Goal: Obtain resource: Download file/media

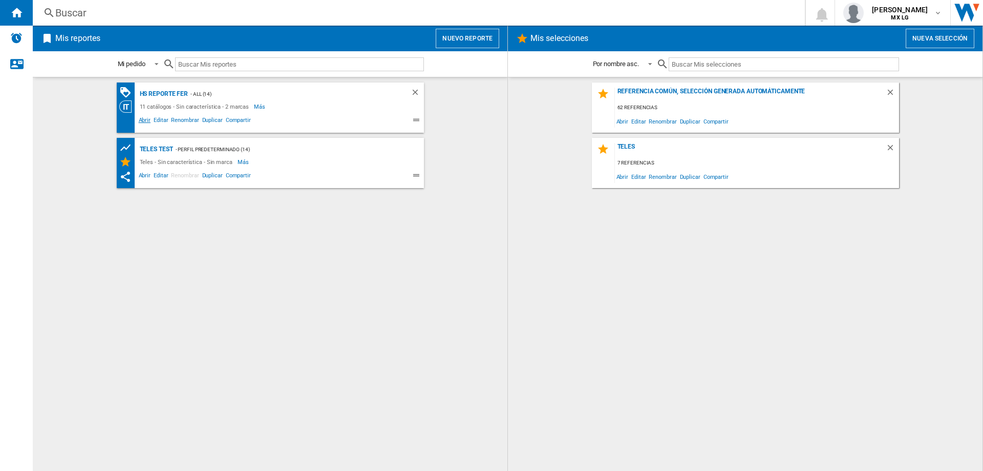
click at [142, 118] on span "Abrir" at bounding box center [144, 121] width 15 height 12
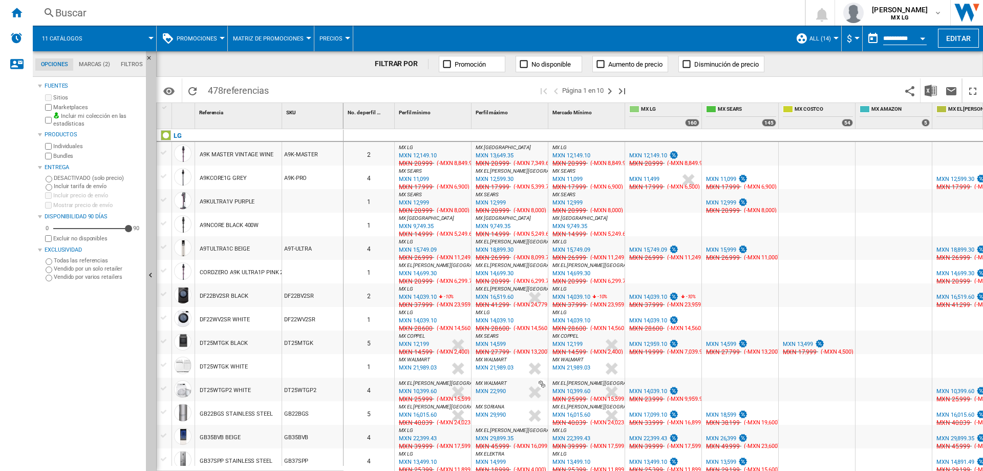
click at [280, 43] on button "Matriz de promociones" at bounding box center [271, 39] width 76 height 26
click at [280, 43] on md-backdrop at bounding box center [491, 235] width 983 height 471
click at [207, 43] on button "Promociones" at bounding box center [200, 39] width 46 height 26
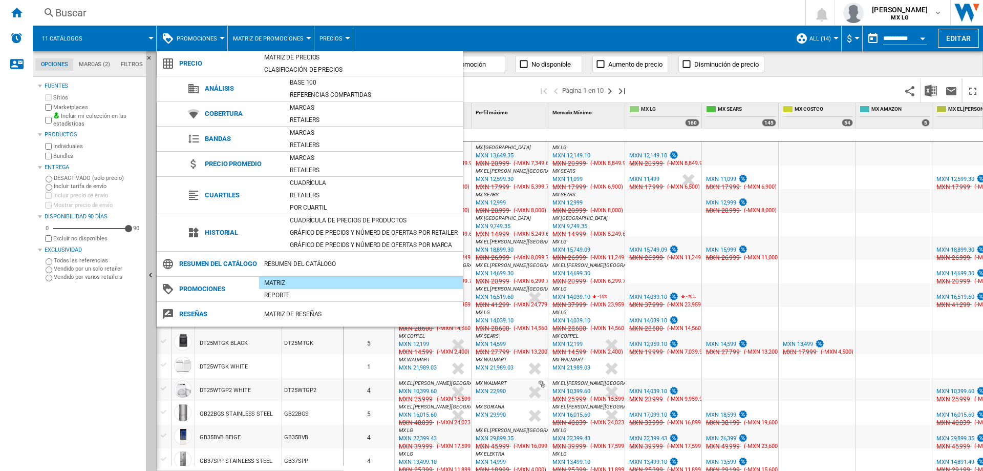
click at [209, 38] on md-backdrop at bounding box center [491, 235] width 983 height 471
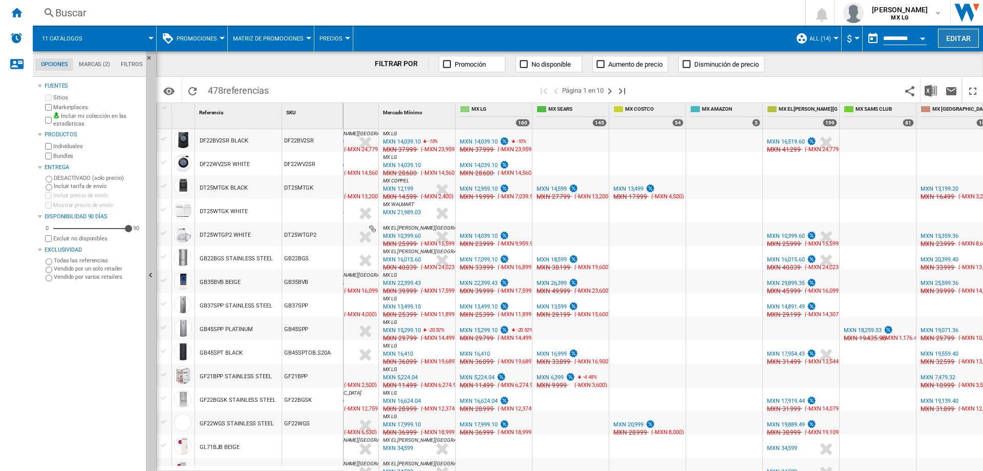
click at [955, 40] on button "Editar" at bounding box center [958, 38] width 41 height 19
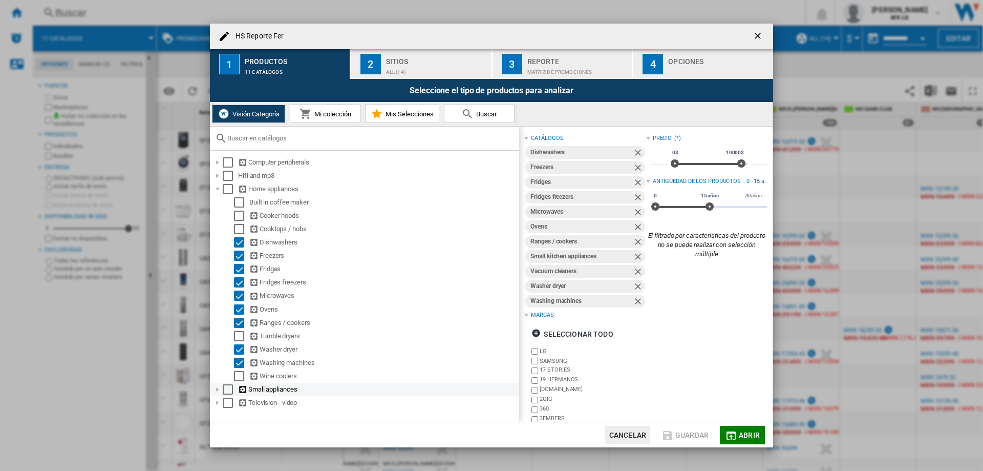
click at [216, 391] on div at bounding box center [218, 389] width 10 height 10
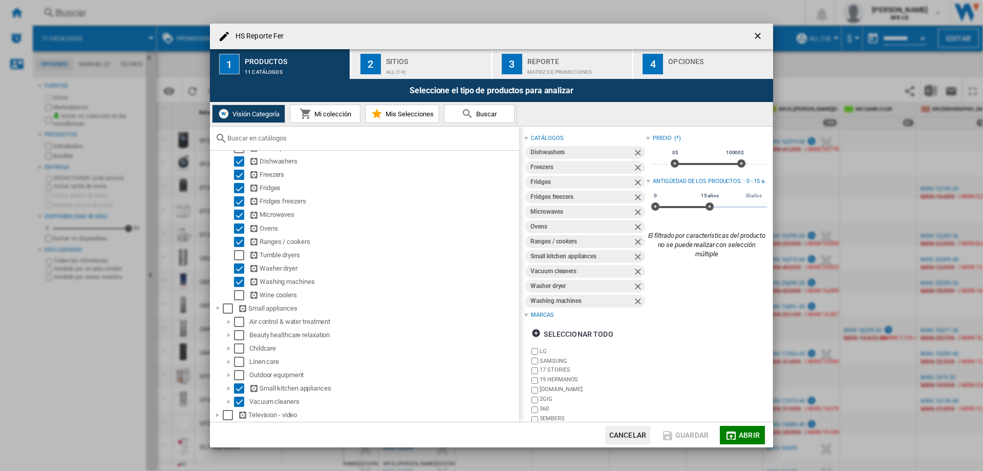
click at [854, 139] on div "HS Reporte Fer 1 Productos 11 catálogos 2 Sitios ALL (14) 3 Reporte Matriz de P…" at bounding box center [491, 235] width 983 height 471
click at [741, 431] on span "Abrir" at bounding box center [749, 435] width 21 height 8
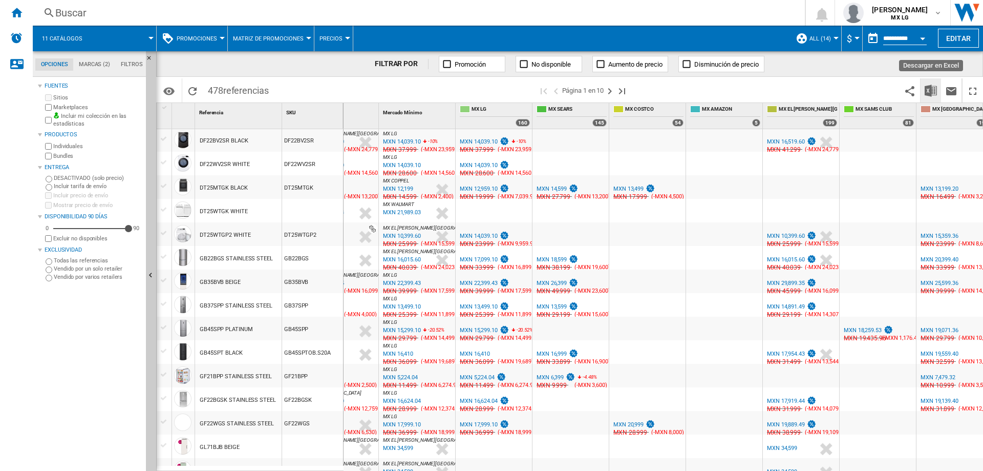
click at [930, 90] on img "Descargar en Excel" at bounding box center [931, 90] width 12 height 12
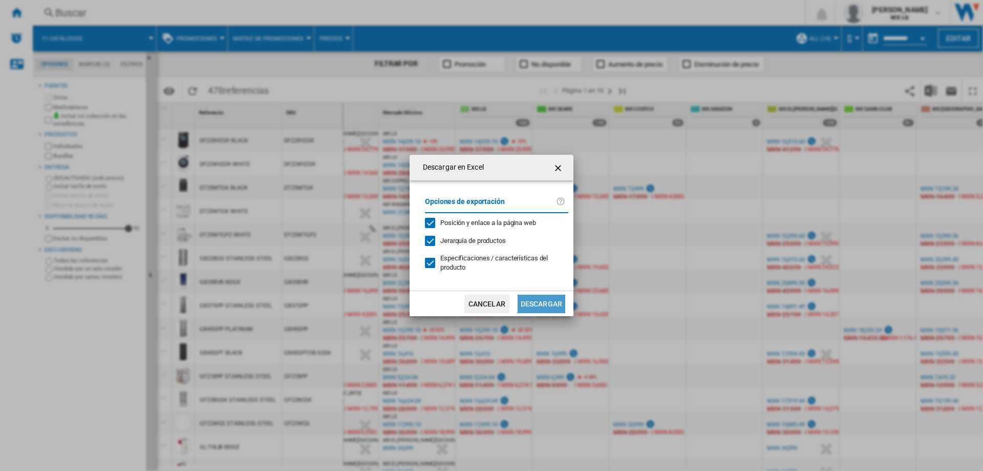
click at [541, 302] on button "Descargar" at bounding box center [542, 303] width 48 height 18
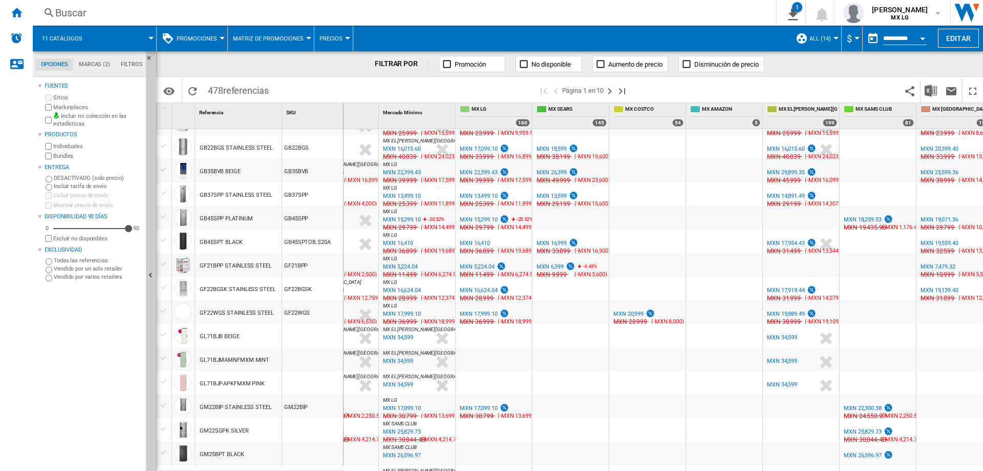
scroll to position [199, 0]
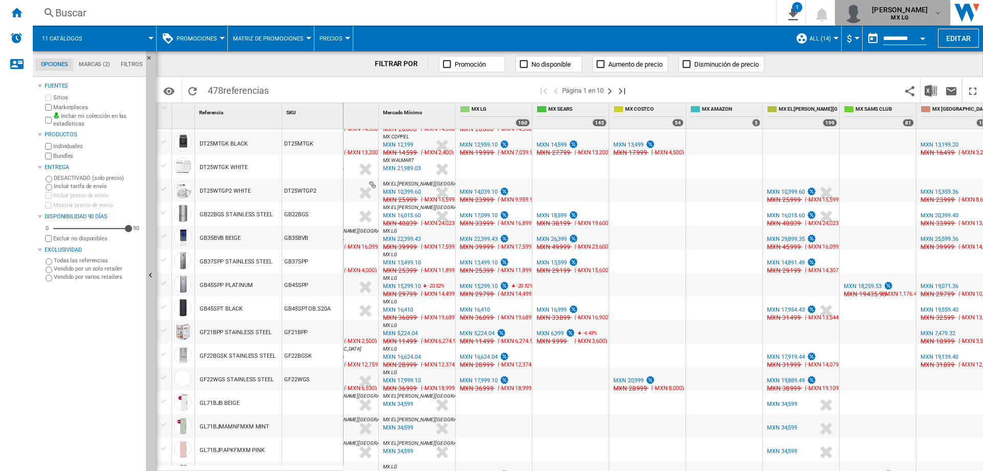
click at [935, 12] on md-icon "button" at bounding box center [938, 13] width 8 height 8
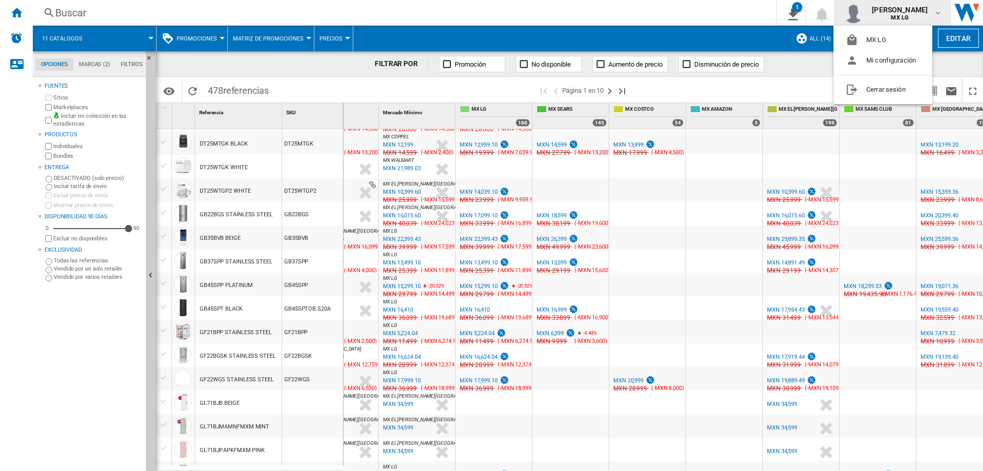
click at [935, 12] on md-backdrop at bounding box center [491, 235] width 983 height 471
